Goal: Task Accomplishment & Management: Use online tool/utility

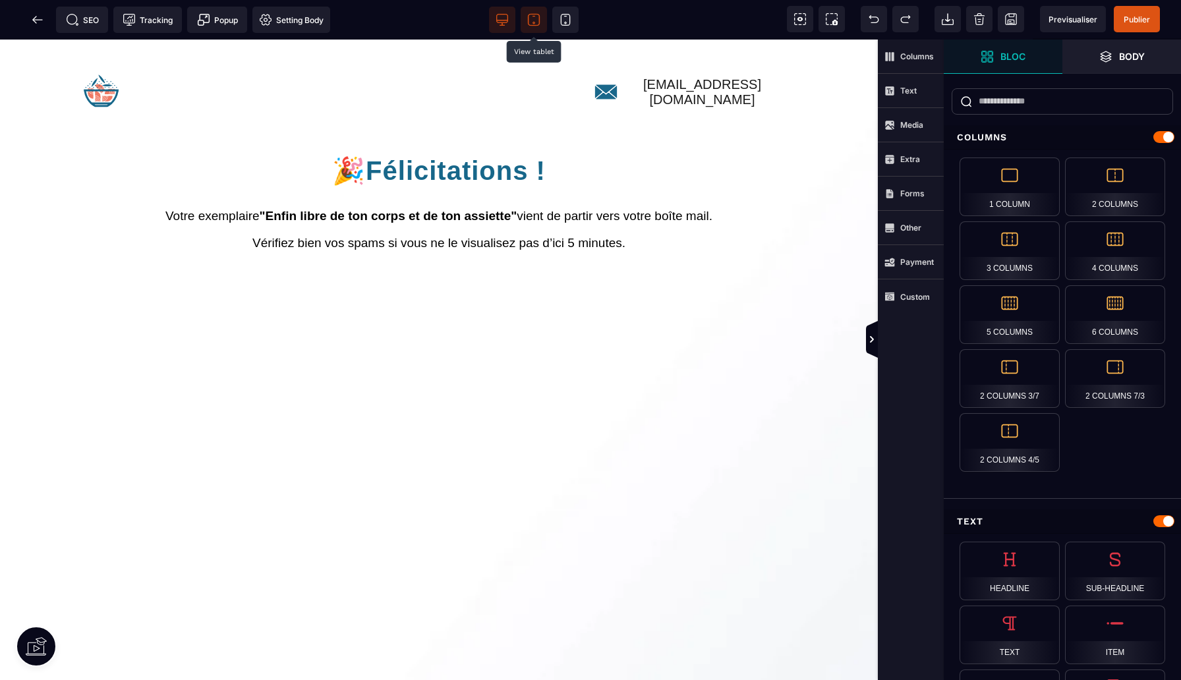
click at [535, 22] on icon at bounding box center [533, 19] width 13 height 13
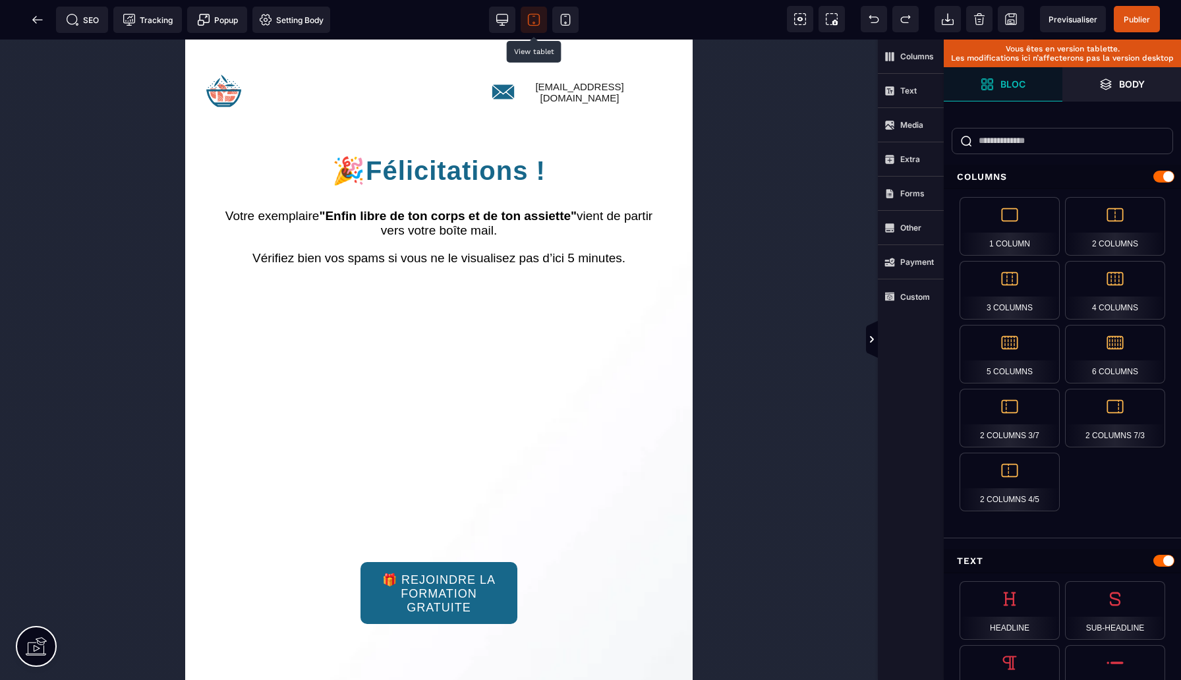
click at [518, 23] on div at bounding box center [536, 20] width 95 height 26
click at [504, 22] on icon at bounding box center [502, 19] width 13 height 13
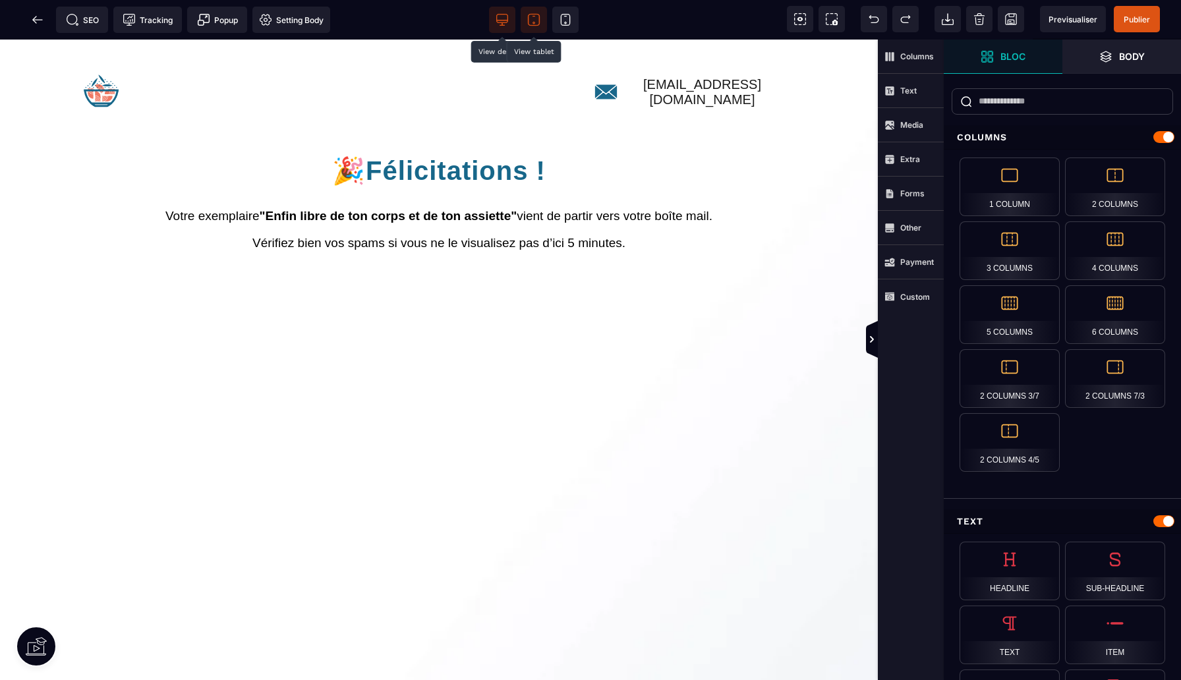
click at [529, 22] on icon at bounding box center [533, 19] width 13 height 13
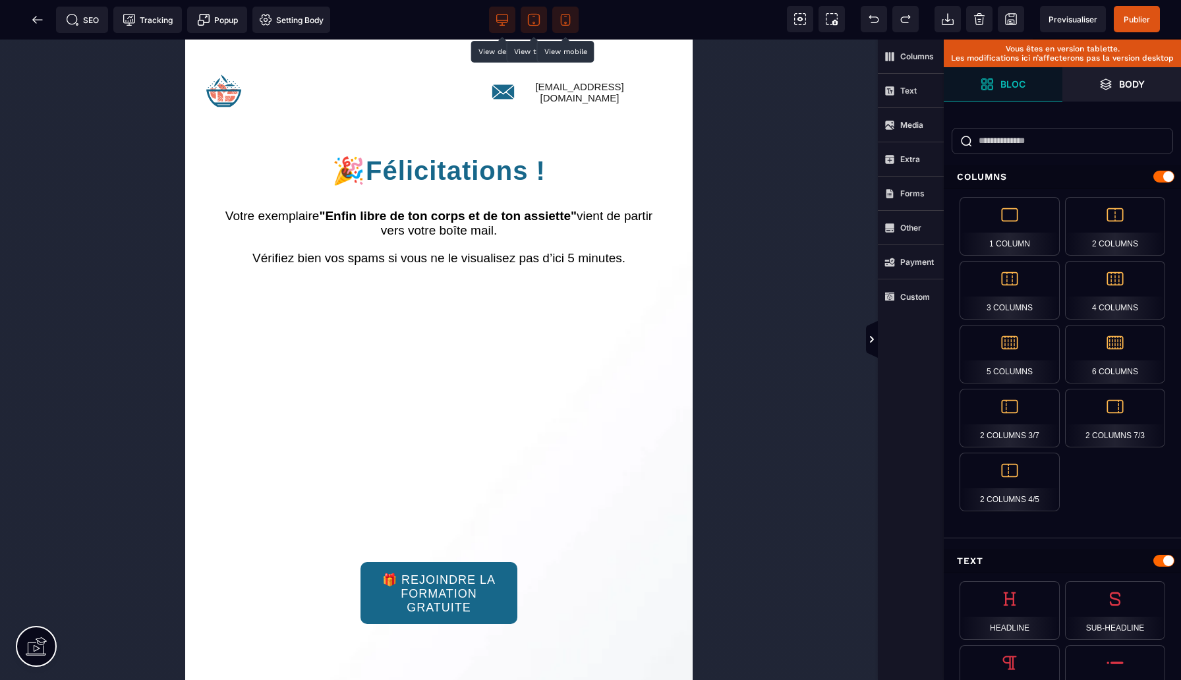
click at [567, 22] on icon at bounding box center [565, 19] width 13 height 13
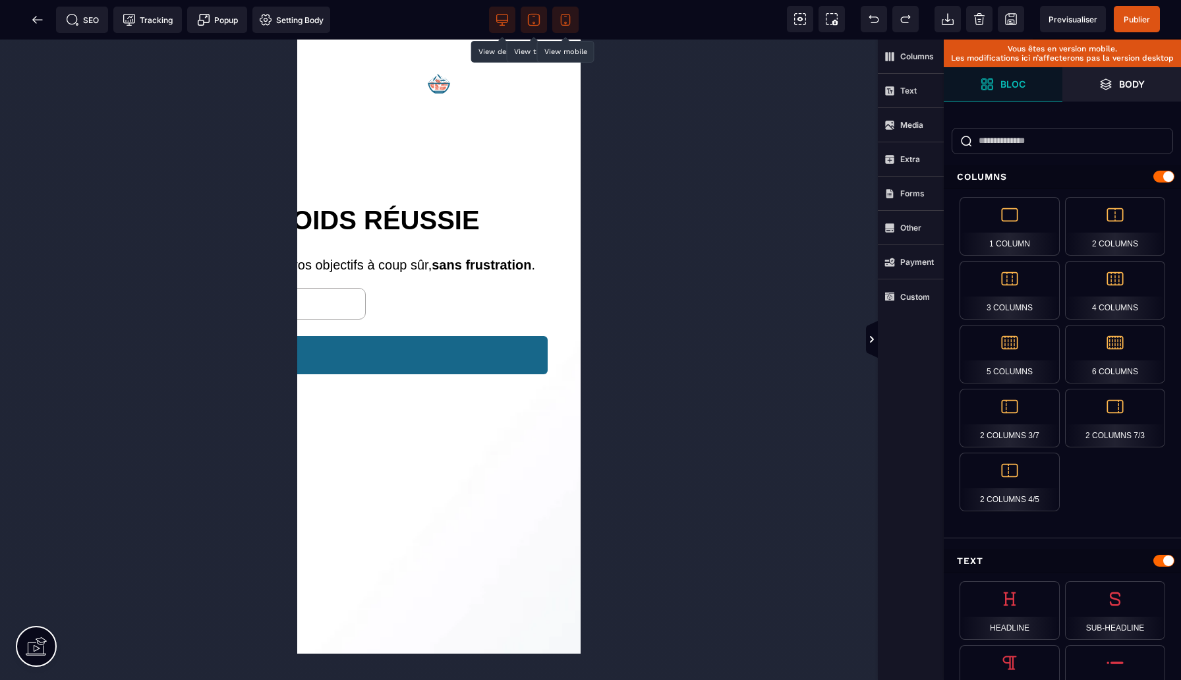
click at [533, 22] on icon at bounding box center [534, 23] width 2 height 2
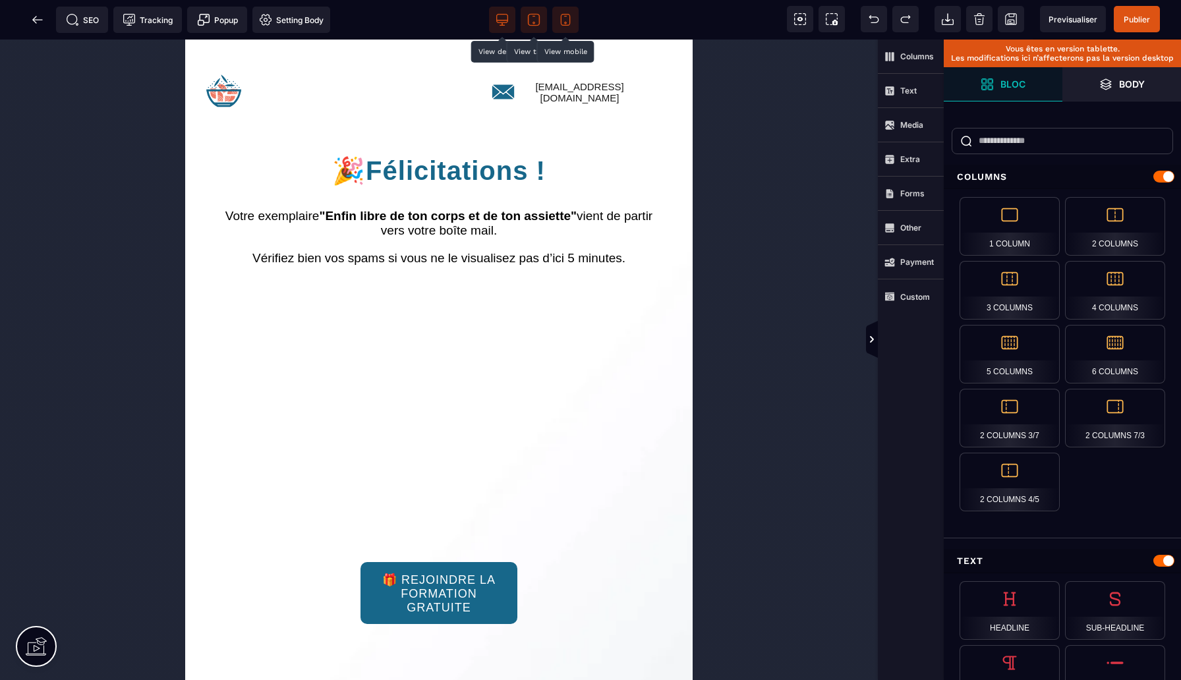
click at [563, 31] on span at bounding box center [565, 20] width 26 height 26
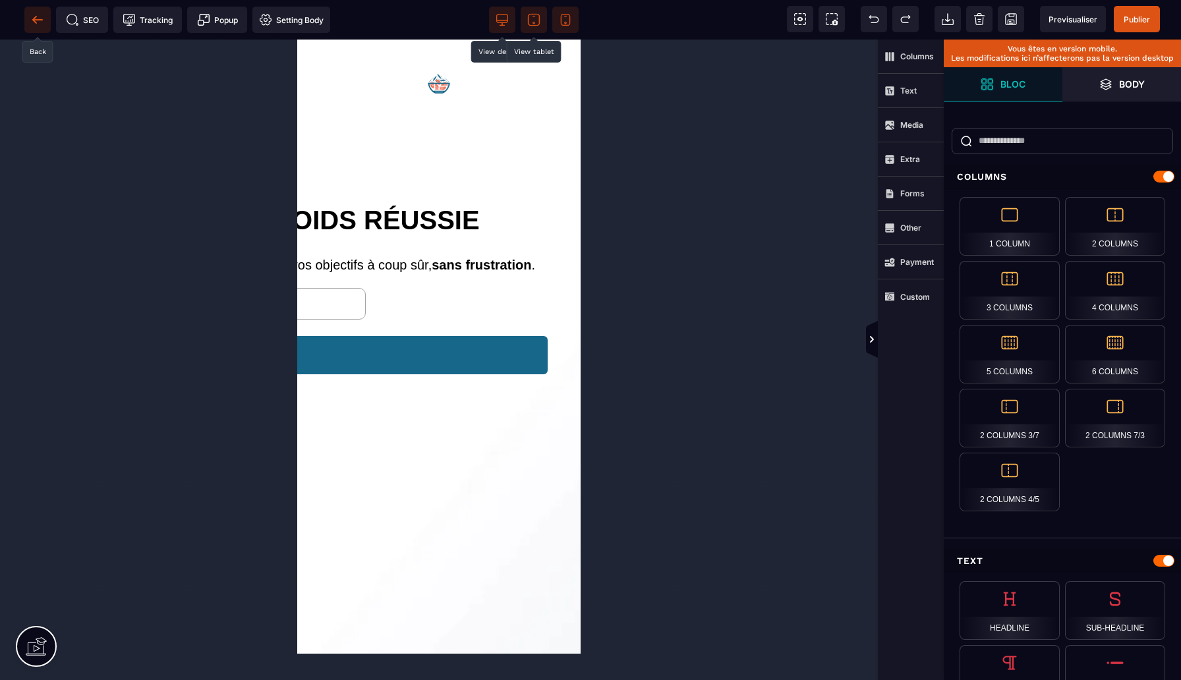
click at [42, 22] on icon at bounding box center [37, 19] width 13 height 13
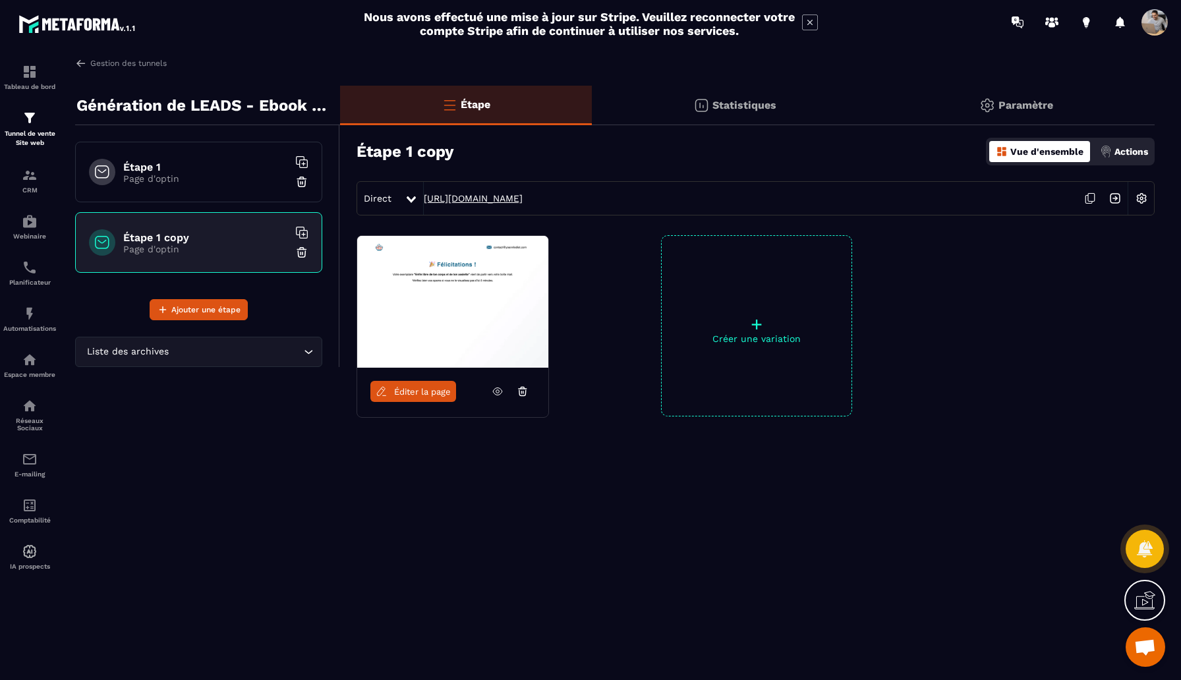
click at [523, 200] on link "[URL][DOMAIN_NAME]" at bounding box center [473, 198] width 99 height 11
click at [1091, 198] on icon at bounding box center [1090, 198] width 25 height 25
click at [408, 394] on span "Éditer la page" at bounding box center [422, 392] width 57 height 10
